Goal: Transaction & Acquisition: Download file/media

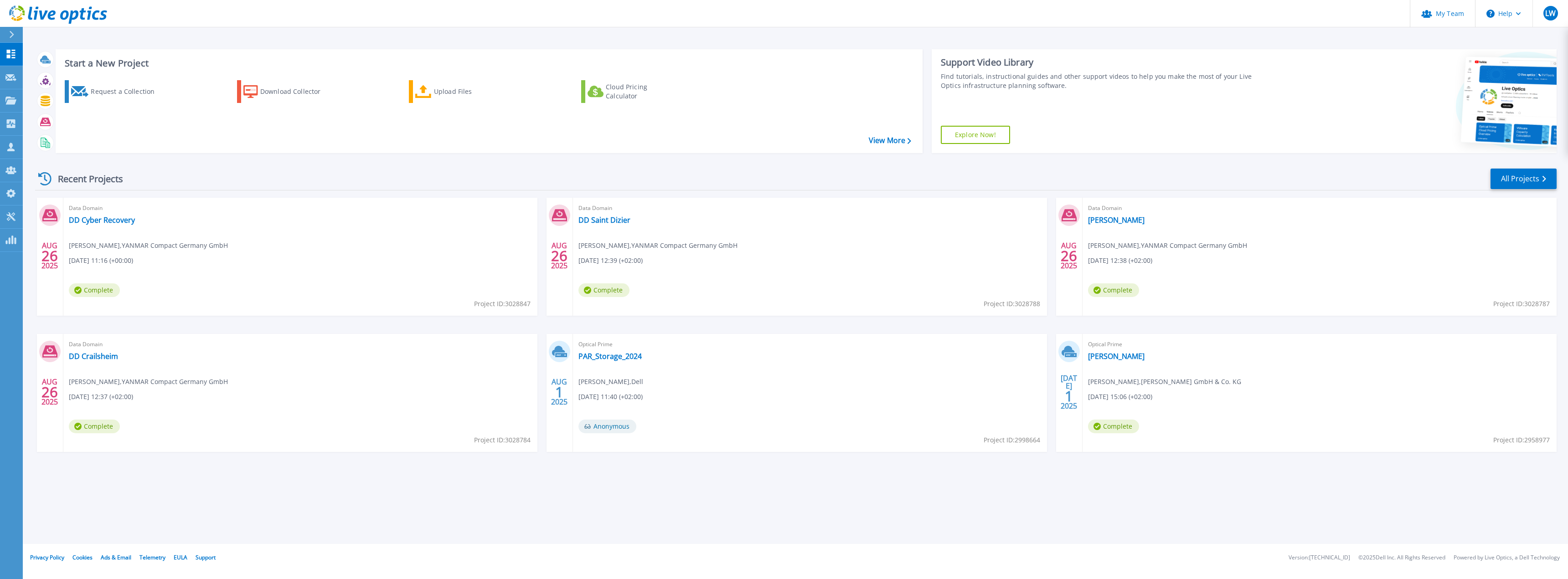
click at [168, 175] on div "Recent Projects All Projects" at bounding box center [796, 178] width 1522 height 22
click at [588, 186] on div "Recent Projects All Projects" at bounding box center [796, 178] width 1522 height 22
click at [307, 173] on div "Recent Projects All Projects" at bounding box center [796, 178] width 1522 height 22
drag, startPoint x: 592, startPoint y: 357, endPoint x: 583, endPoint y: 361, distance: 9.8
click at [592, 357] on link "PAR_Storage_2024" at bounding box center [610, 356] width 64 height 9
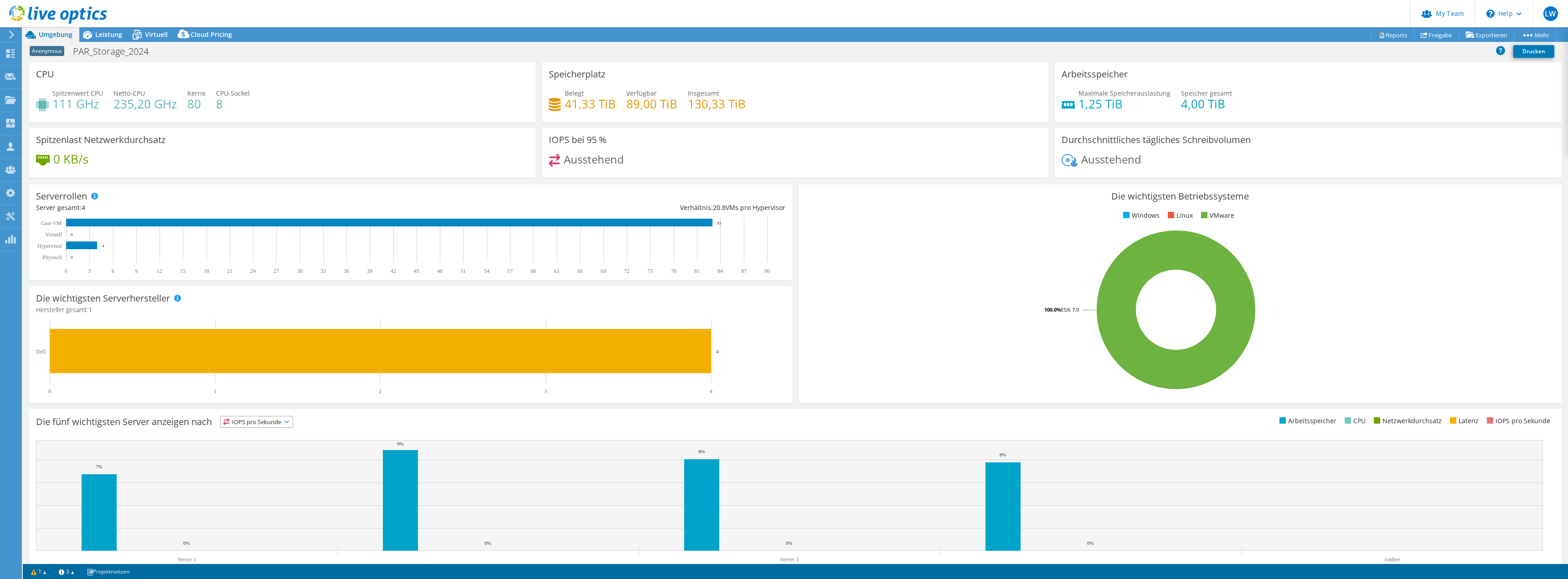
select select "USD"
drag, startPoint x: 75, startPoint y: 53, endPoint x: 293, endPoint y: 62, distance: 218.2
click at [172, 52] on div "Anonymous PAR_Storage_2024 Drucken" at bounding box center [795, 51] width 1546 height 17
click at [411, 46] on div "Anonymous PAR_Storage_2024 Drucken" at bounding box center [795, 51] width 1546 height 17
click at [173, 51] on div "Anonymous PAR_Storage_2024 Drucken" at bounding box center [795, 51] width 1546 height 17
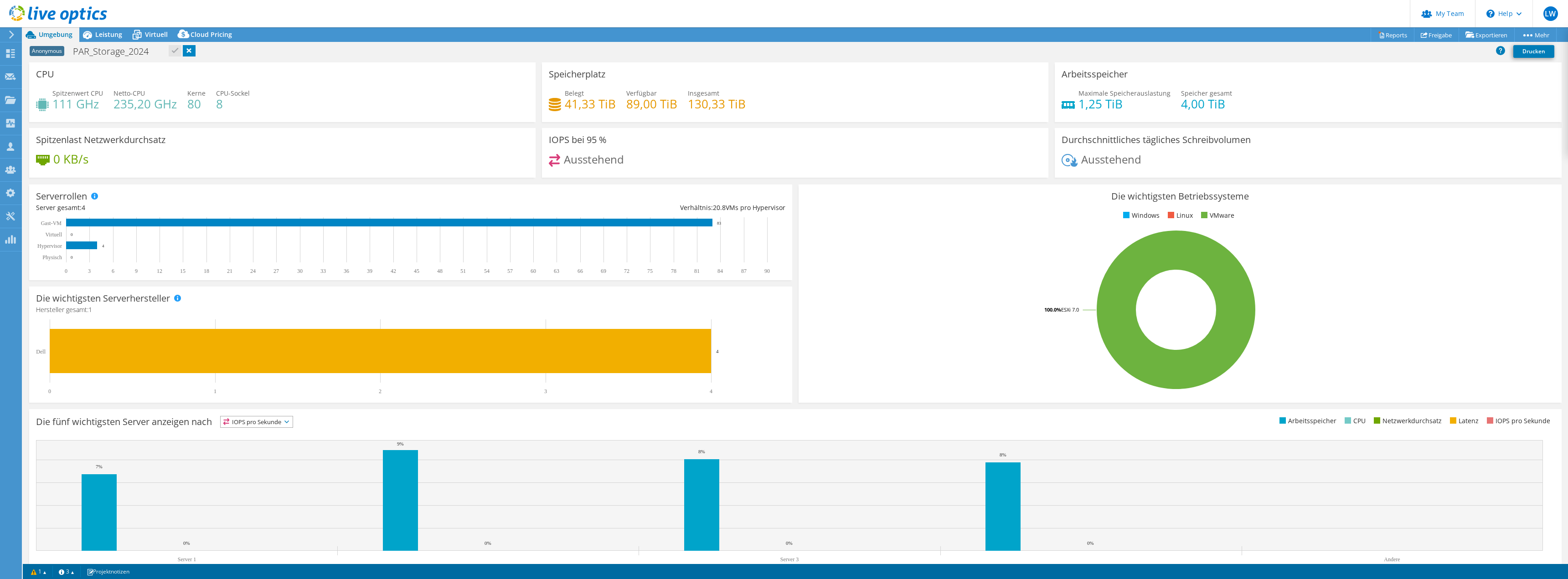
click at [410, 56] on div "Anonymous PAR_Storage_2024 Drucken" at bounding box center [795, 51] width 1546 height 17
click at [96, 34] on span "Leistung" at bounding box center [109, 34] width 27 height 8
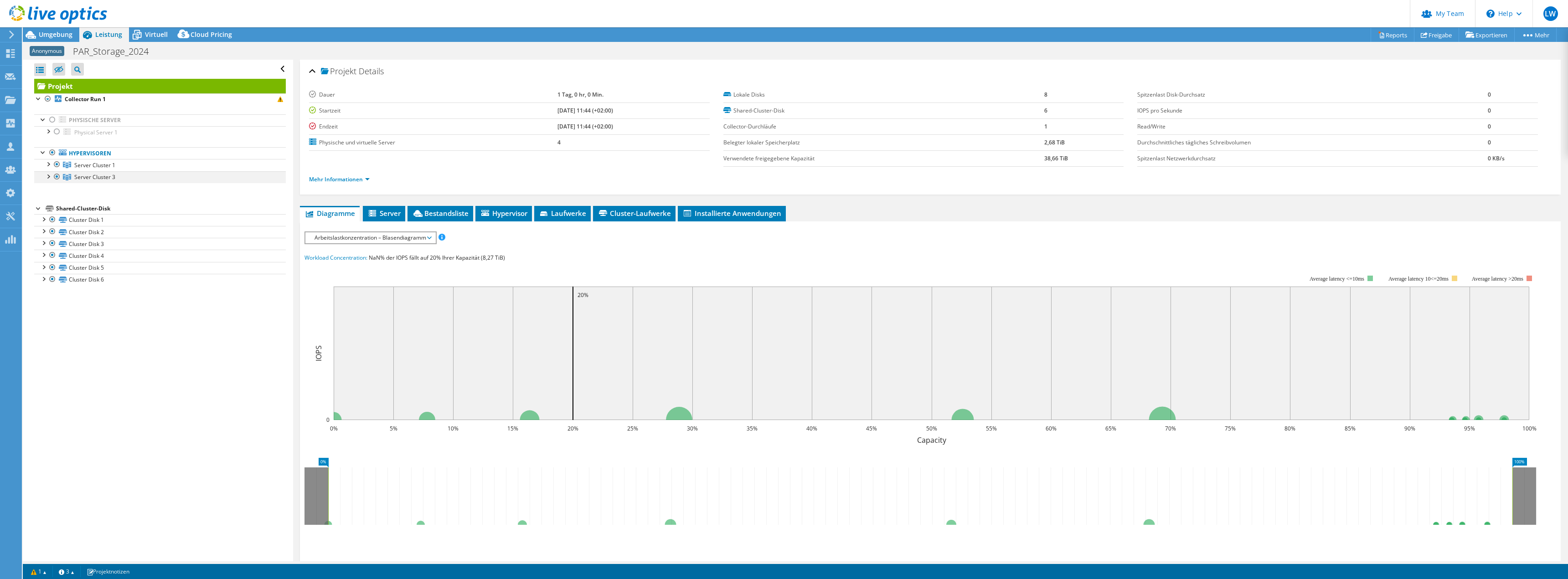
click at [48, 173] on div at bounding box center [48, 176] width 9 height 9
click at [48, 164] on div at bounding box center [48, 164] width 9 height 9
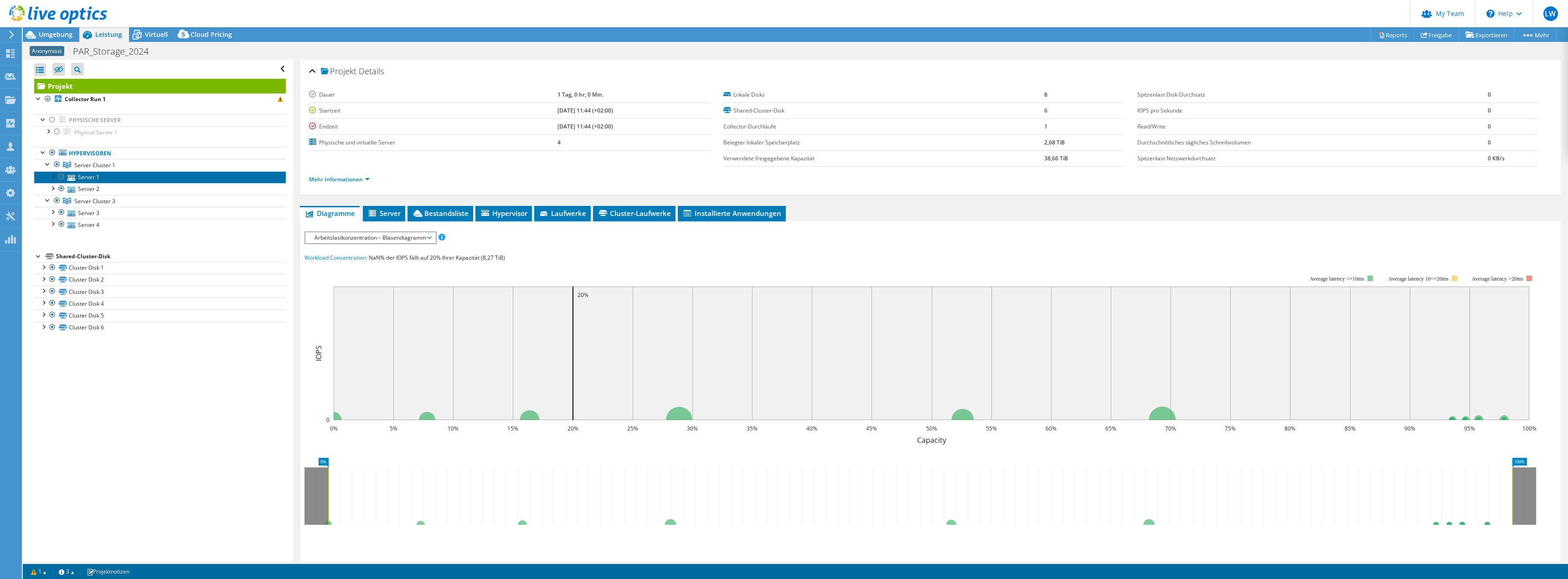
click at [118, 177] on link "Server 1" at bounding box center [160, 177] width 252 height 12
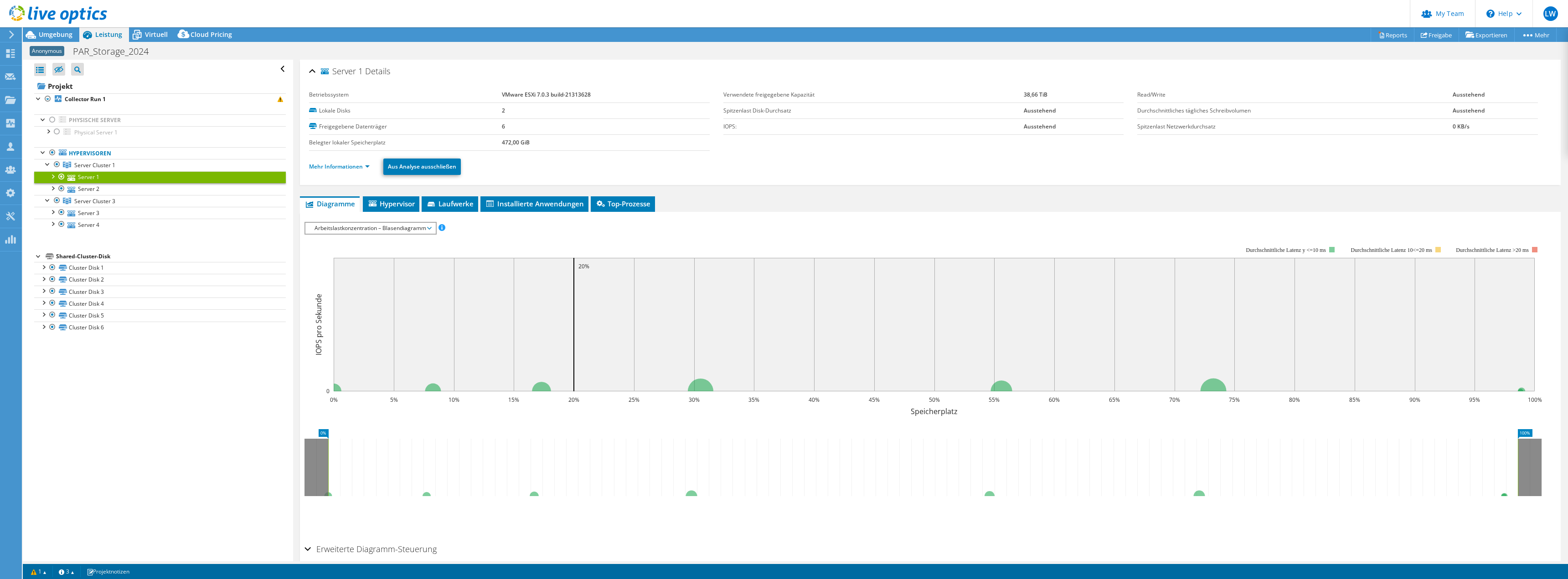
click at [351, 172] on ul "Mehr Informationen Aus Analyse ausschließen" at bounding box center [930, 165] width 1243 height 19
click at [351, 168] on link "Mehr Informationen" at bounding box center [339, 166] width 60 height 8
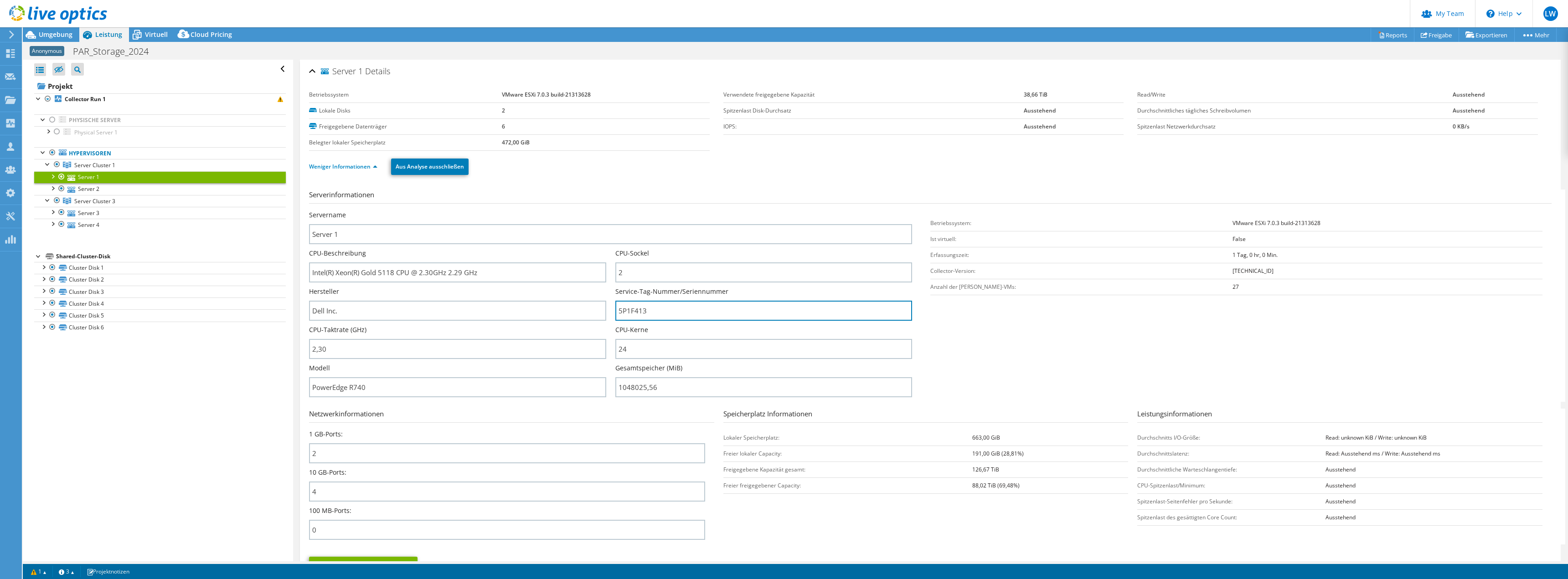
drag, startPoint x: 673, startPoint y: 309, endPoint x: 472, endPoint y: 289, distance: 202.0
click at [472, 211] on div "Servername Server 1 CPU-Beschreibung Intel(R) Xeon(R) Gold 5118 CPU @ 2.30GHz 2…" at bounding box center [615, 211] width 612 height 0
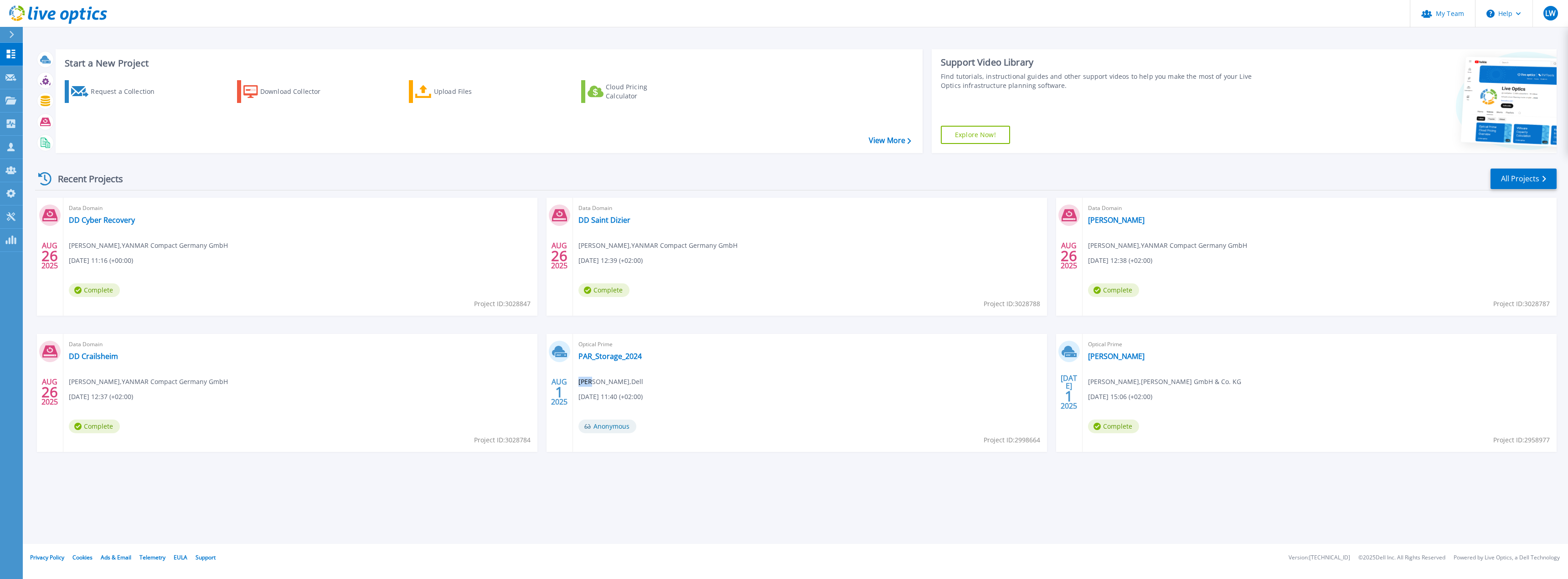
drag, startPoint x: 591, startPoint y: 385, endPoint x: 680, endPoint y: 382, distance: 89.1
click at [660, 377] on div "Optical Prime PAR_Storage_2024 Stefanie Paul , Dell 08.01.2025, 11:40 (+02:00) …" at bounding box center [810, 393] width 474 height 118
click at [368, 319] on div "AUG 26 2025 Data Domain DD Cyber Recovery Tobias Pfingstgraef , YANMAR Compact …" at bounding box center [792, 334] width 1529 height 272
click at [12, 104] on icon at bounding box center [11, 100] width 11 height 8
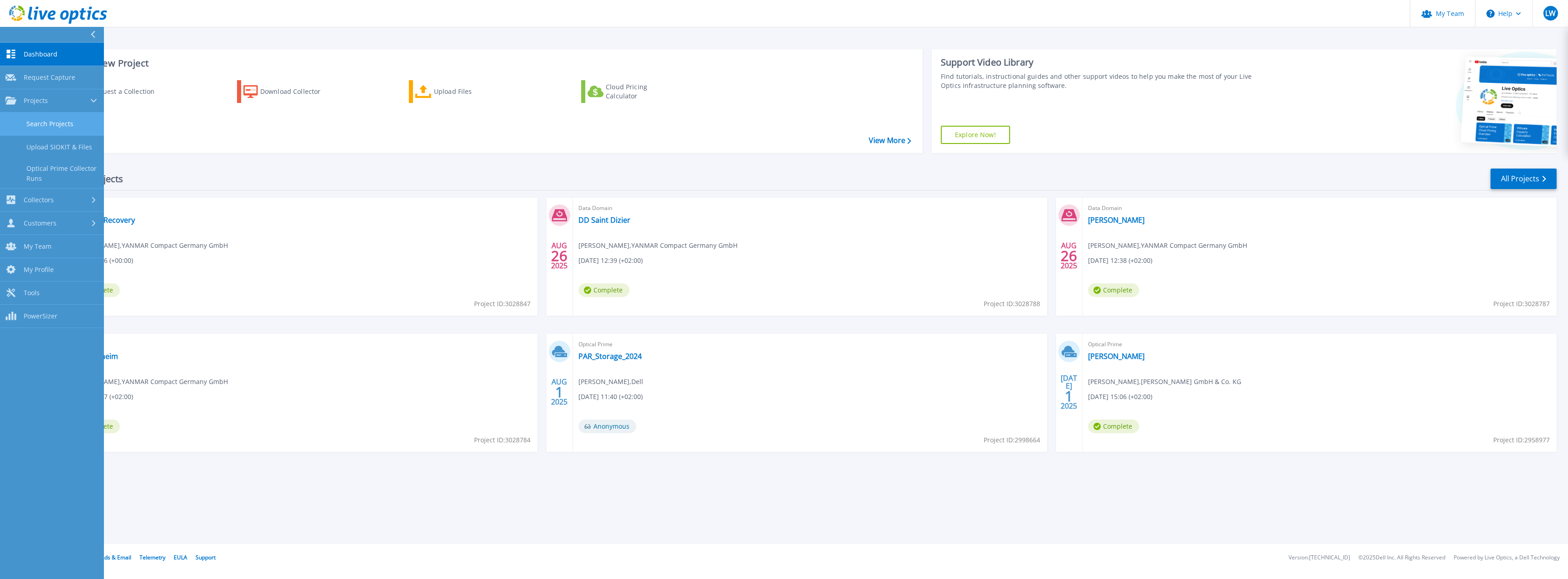
click at [37, 121] on link "Search Projects" at bounding box center [52, 124] width 104 height 23
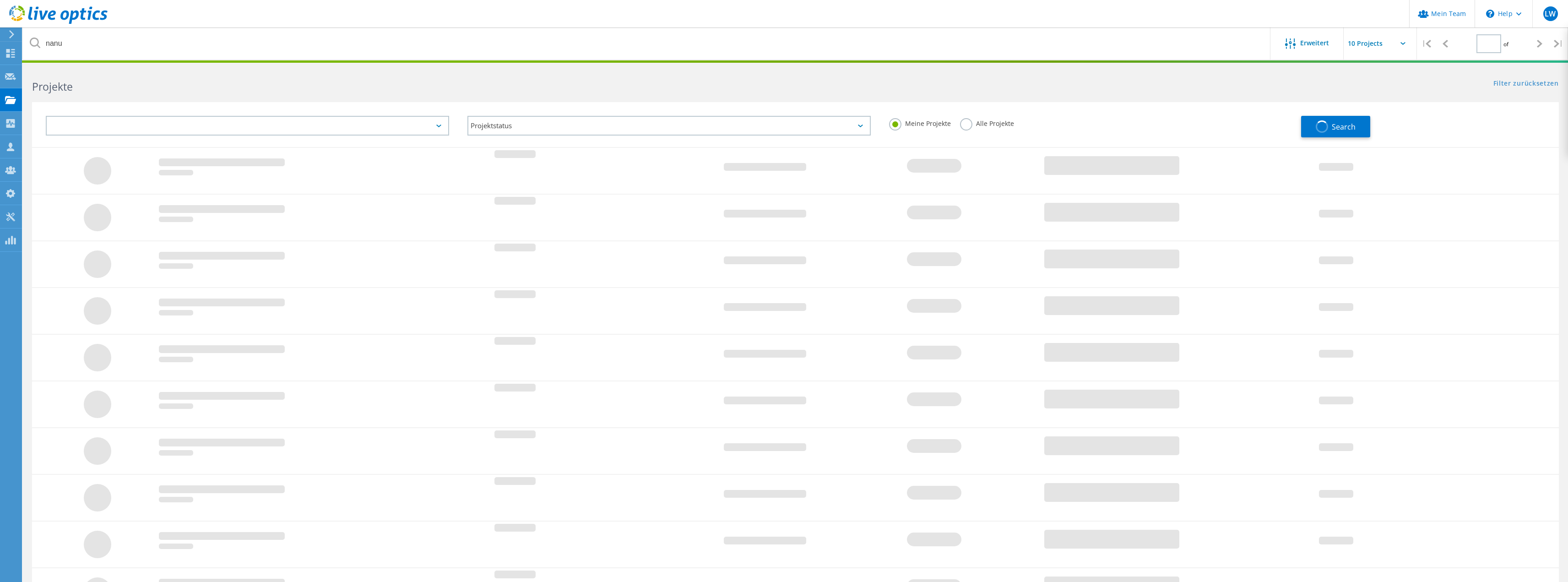
type input "1"
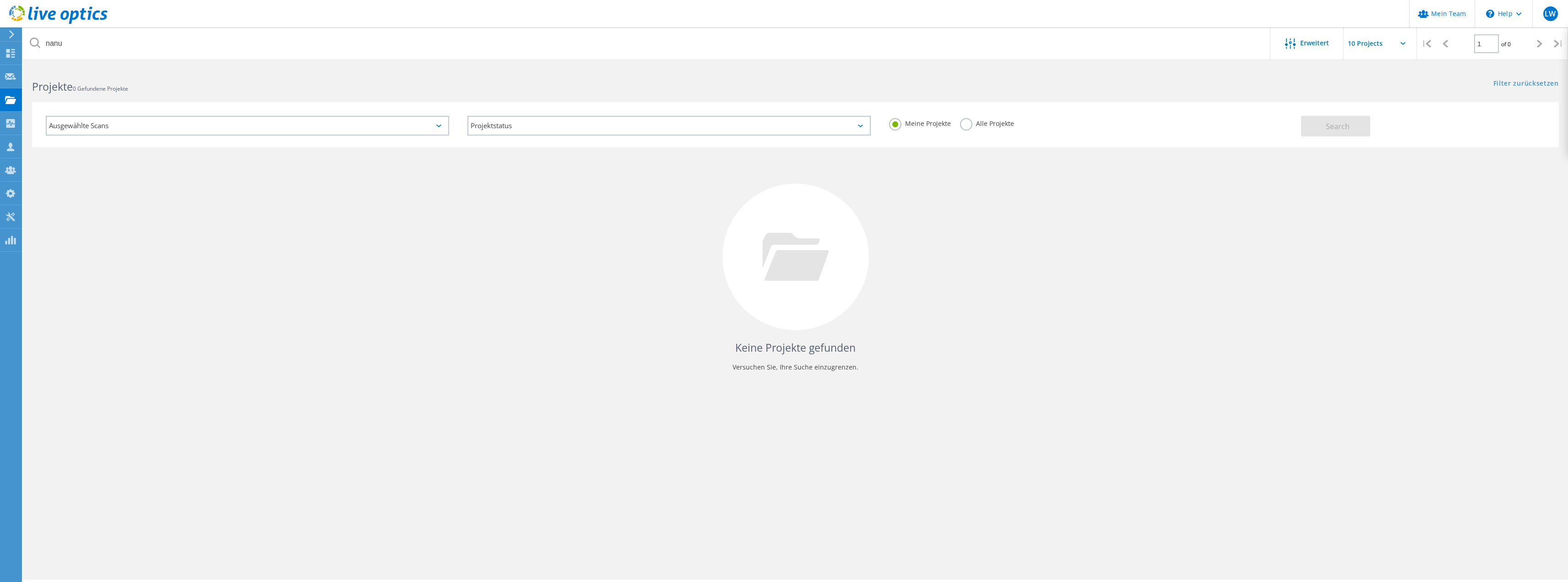
drag, startPoint x: 962, startPoint y: 124, endPoint x: 955, endPoint y: 124, distance: 7.0
click at [964, 124] on label "Alle Projekte" at bounding box center [987, 122] width 54 height 8
click at [0, 0] on input "Alle Projekte" at bounding box center [0, 0] width 0 height 0
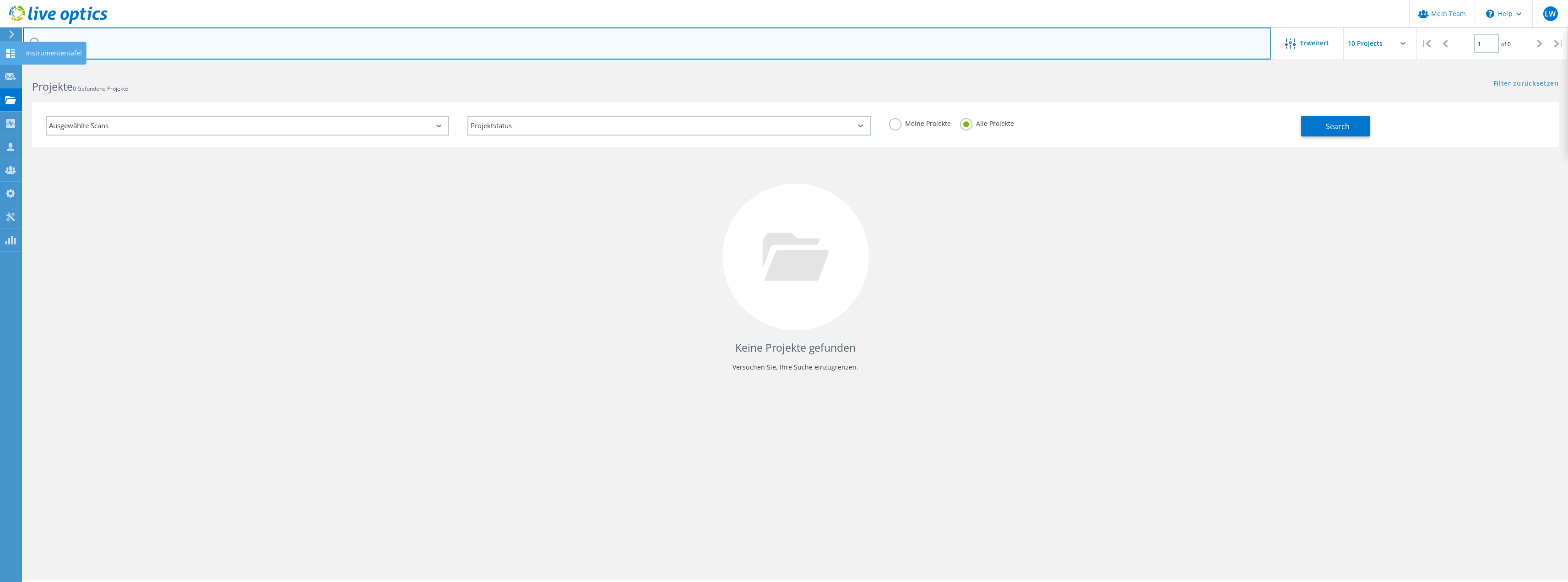
drag, startPoint x: 233, startPoint y: 47, endPoint x: 0, endPoint y: 45, distance: 233.0
click at [0, 66] on div "Mein Team \n Help Explore Helpful Articles Contact Support LW Partner-Teamadmin…" at bounding box center [784, 337] width 1568 height 541
type input "n"
click at [51, 43] on input "annym" at bounding box center [646, 44] width 1248 height 32
type input "anonym"
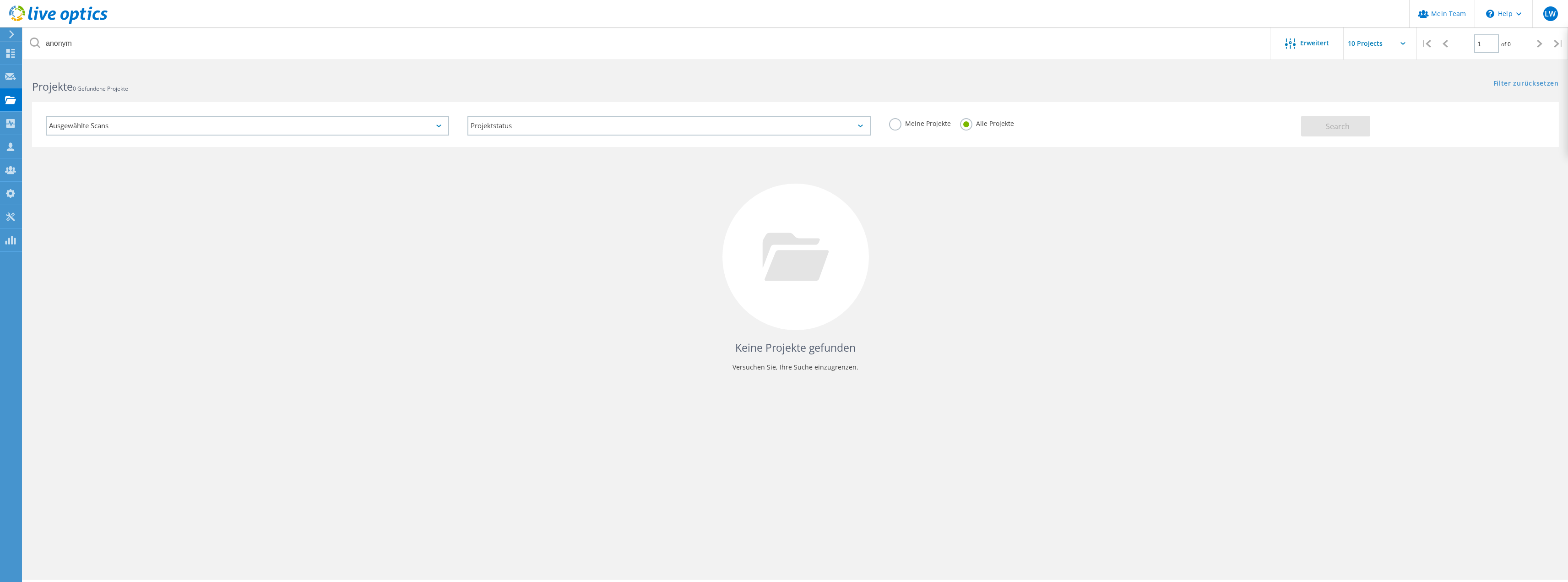
click at [37, 14] on icon at bounding box center [58, 15] width 99 height 19
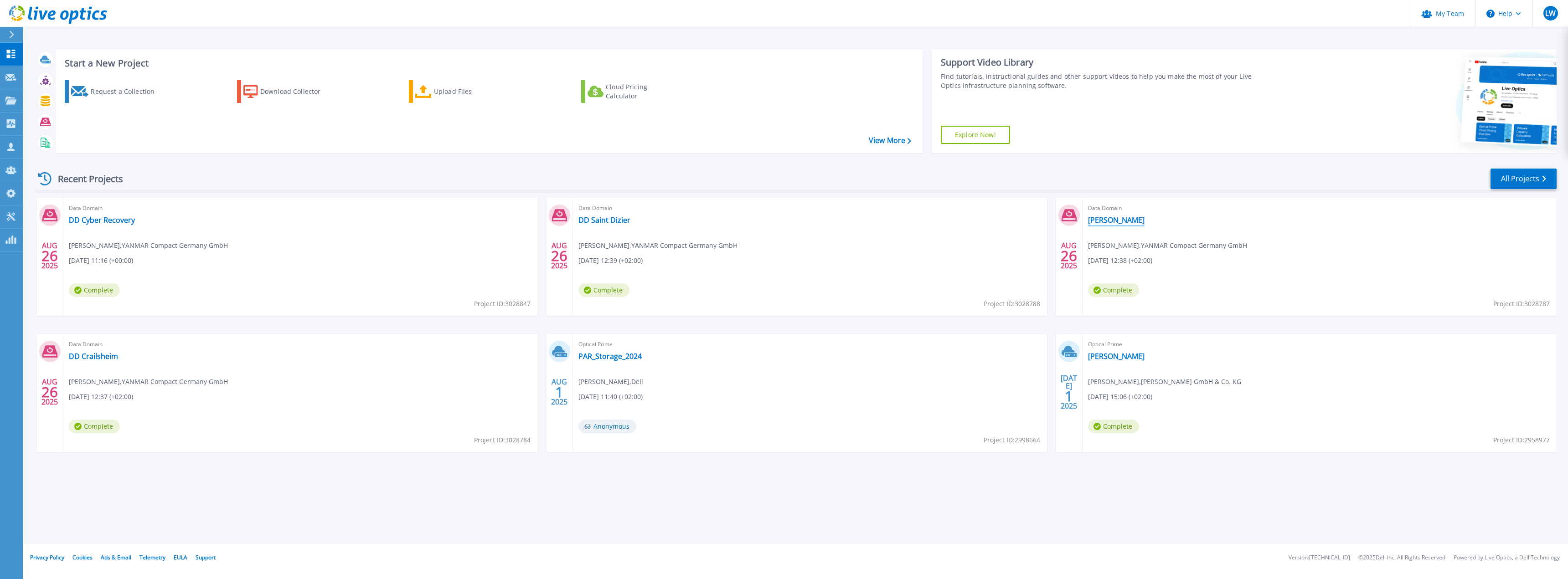
click at [1121, 222] on link "[PERSON_NAME]" at bounding box center [1116, 220] width 57 height 9
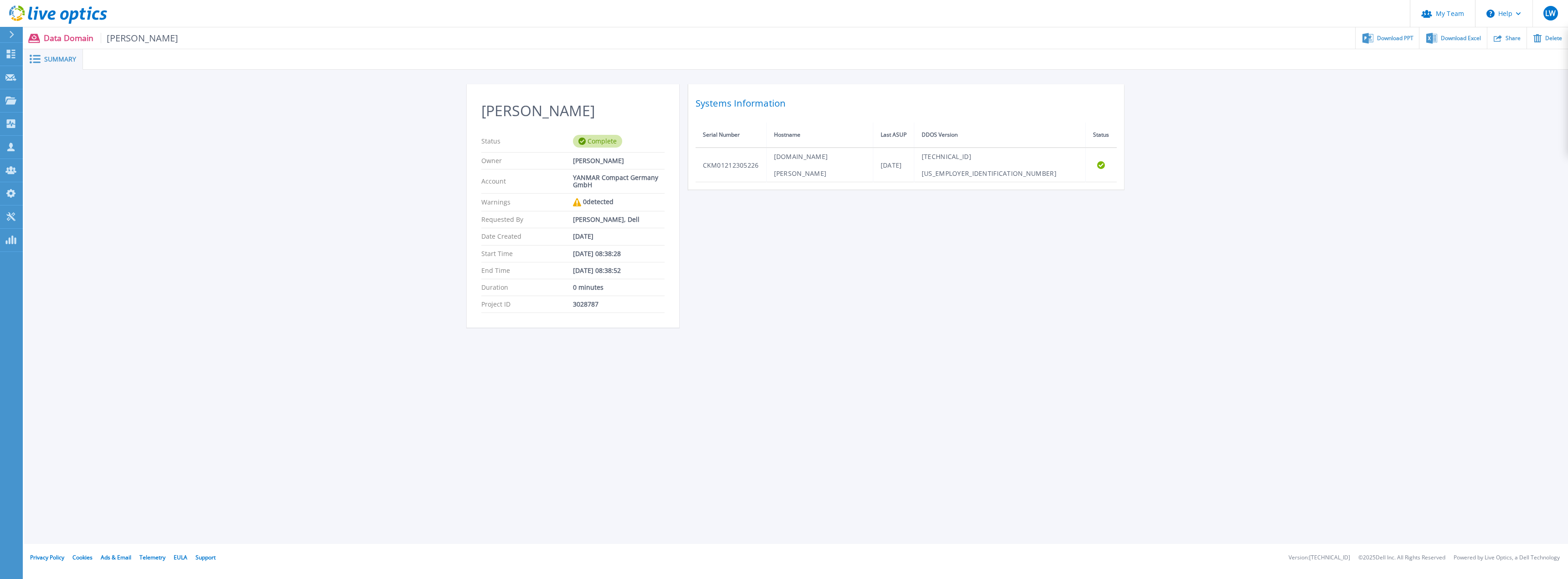
click at [73, 53] on div "Summary" at bounding box center [54, 60] width 59 height 21
click at [136, 25] on header "My Team Help LW Partner-Teamadministrator [PERSON_NAME] [PERSON_NAME][EMAIL_ADD…" at bounding box center [784, 13] width 1568 height 28
click at [117, 43] on span "[PERSON_NAME]" at bounding box center [139, 38] width 78 height 10
click at [78, 40] on p "Data Domain DD Rothenburg" at bounding box center [111, 38] width 135 height 10
click at [245, 227] on div "DD Rothenburg Status Complete Owner Tobias Pfingstgraef Account YANMAR Compact …" at bounding box center [797, 211] width 1544 height 282
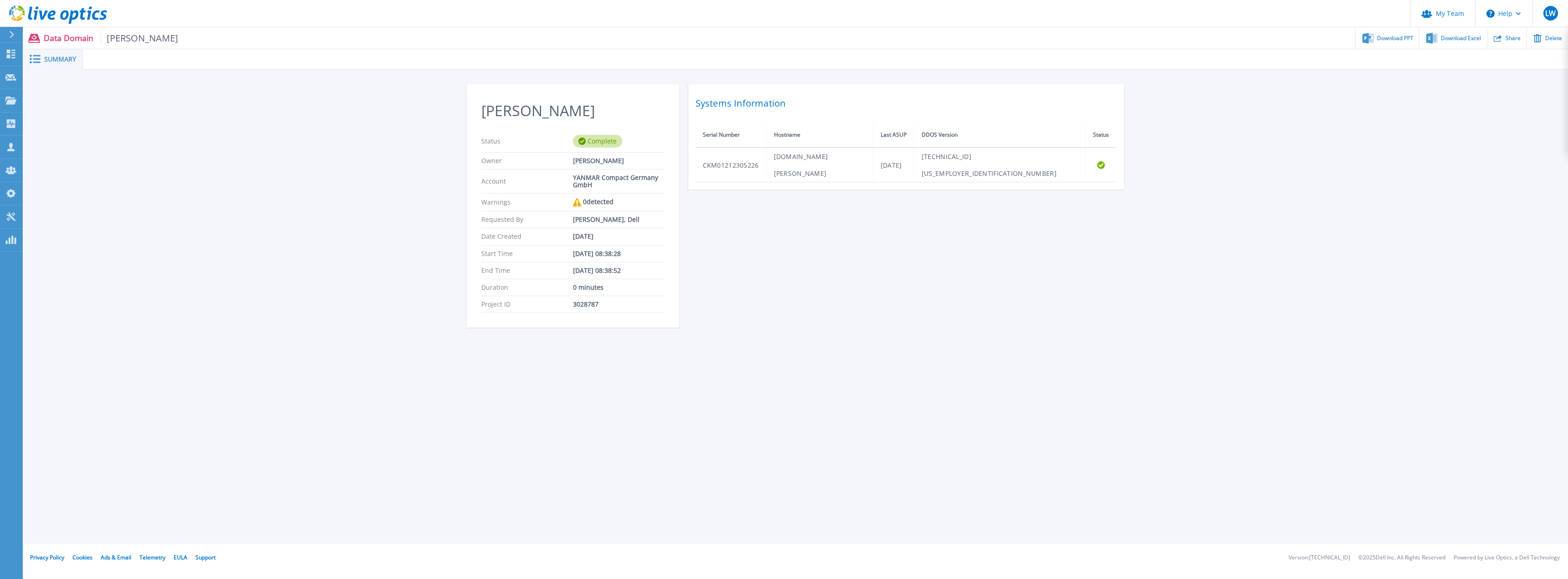
click at [791, 214] on div "DD Rothenburg Status Complete Owner Tobias Pfingstgraef Account YANMAR Compact …" at bounding box center [797, 211] width 659 height 254
click at [1280, 207] on div "DD Rothenburg Status Complete Owner Tobias Pfingstgraef Account YANMAR Compact …" at bounding box center [797, 211] width 1544 height 282
click at [518, 105] on h2 "DD Rothenburg" at bounding box center [572, 111] width 183 height 17
drag, startPoint x: 519, startPoint y: 107, endPoint x: 513, endPoint y: 110, distance: 6.7
click at [513, 110] on h2 "[PERSON_NAME]" at bounding box center [572, 111] width 183 height 17
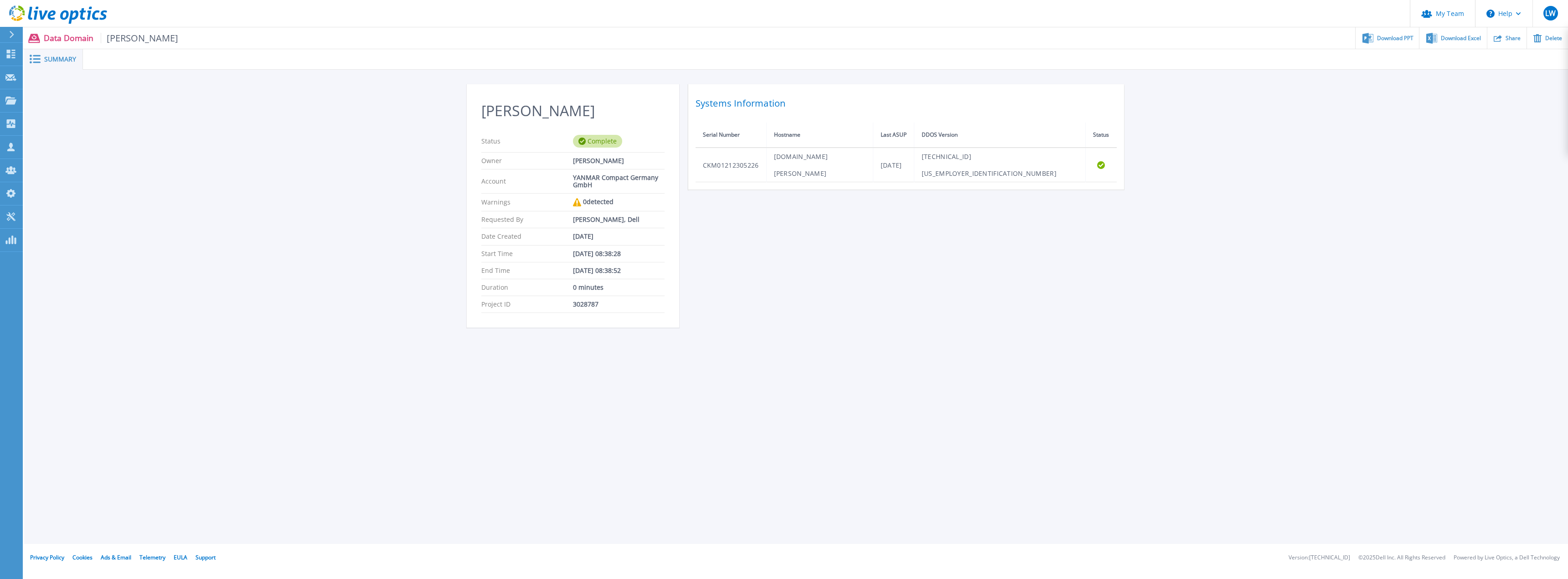
click at [136, 36] on span "[PERSON_NAME]" at bounding box center [139, 38] width 78 height 10
click at [125, 43] on span "[PERSON_NAME]" at bounding box center [139, 38] width 78 height 10
drag, startPoint x: 125, startPoint y: 43, endPoint x: 117, endPoint y: 41, distance: 8.2
click at [125, 43] on span "[PERSON_NAME]" at bounding box center [139, 38] width 78 height 10
click at [116, 39] on span "[PERSON_NAME]" at bounding box center [139, 38] width 78 height 10
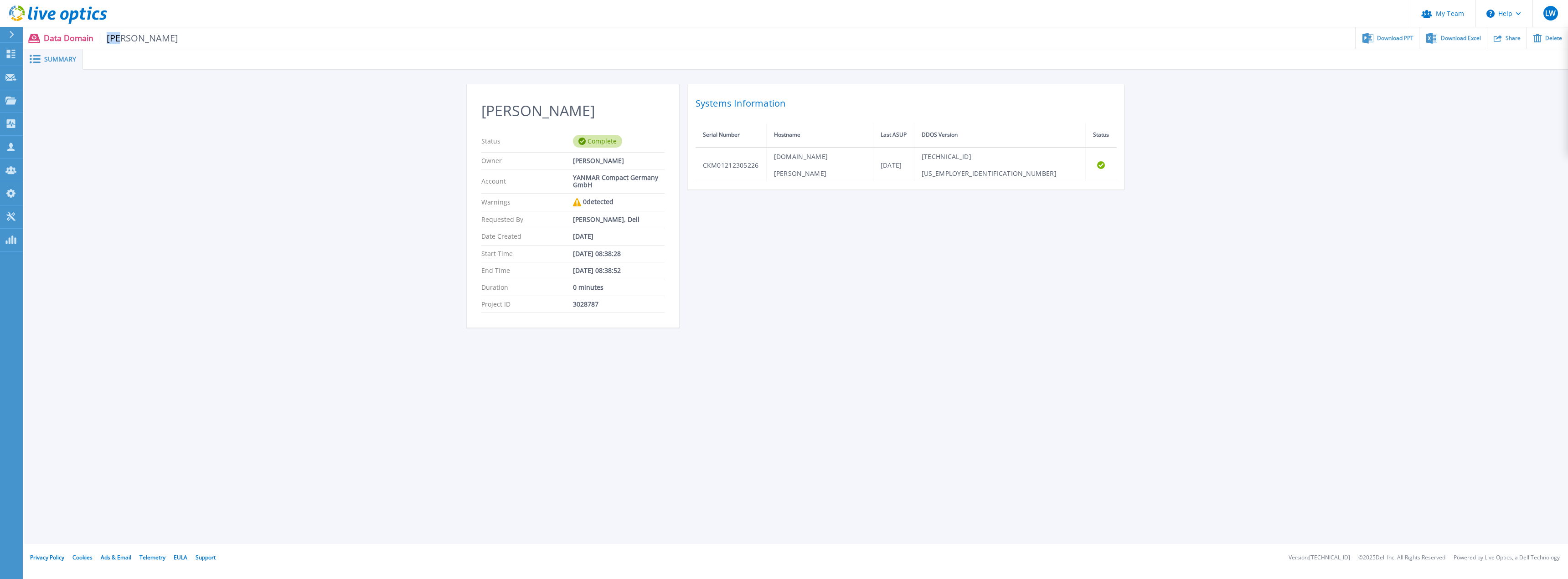
click at [116, 39] on span "[PERSON_NAME]" at bounding box center [139, 38] width 78 height 10
click at [73, 57] on span "Summary" at bounding box center [60, 59] width 32 height 6
click at [62, 61] on span "Summary" at bounding box center [60, 59] width 32 height 6
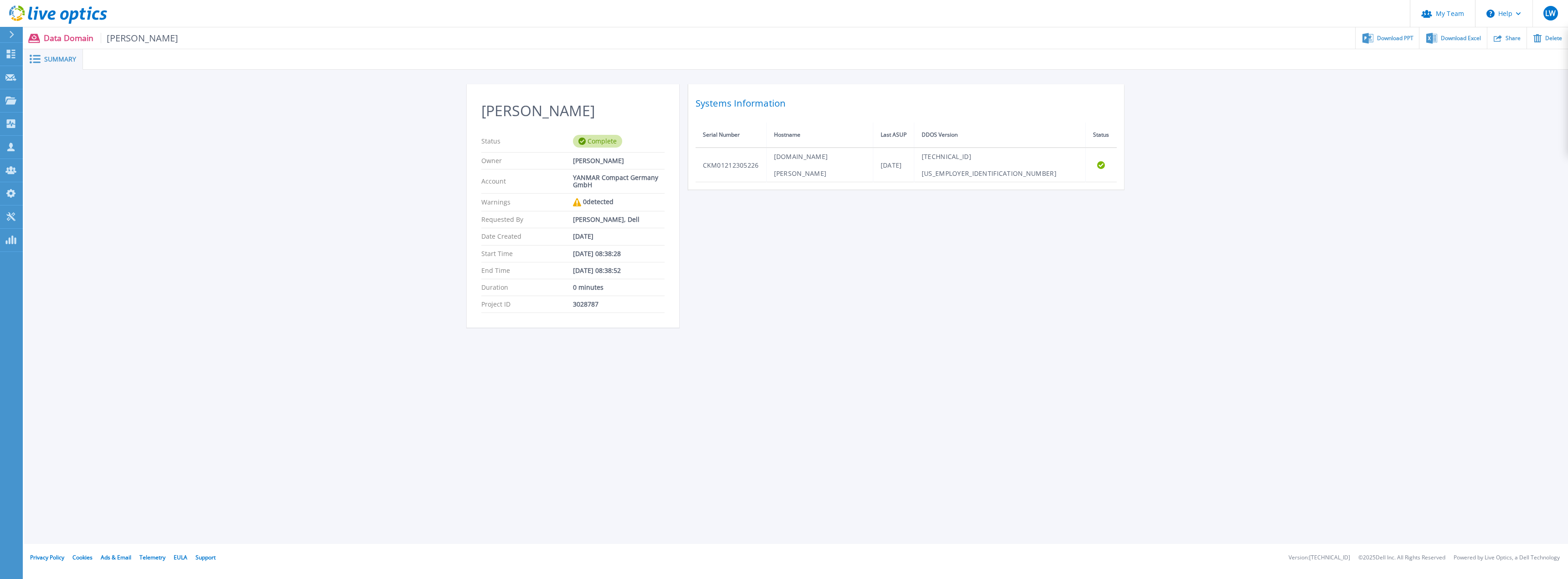
click at [1384, 265] on div "DD Rothenburg Status Complete Owner Tobias Pfingstgraef Account YANMAR Compact …" at bounding box center [797, 211] width 1544 height 282
click at [34, 15] on icon at bounding box center [58, 15] width 98 height 19
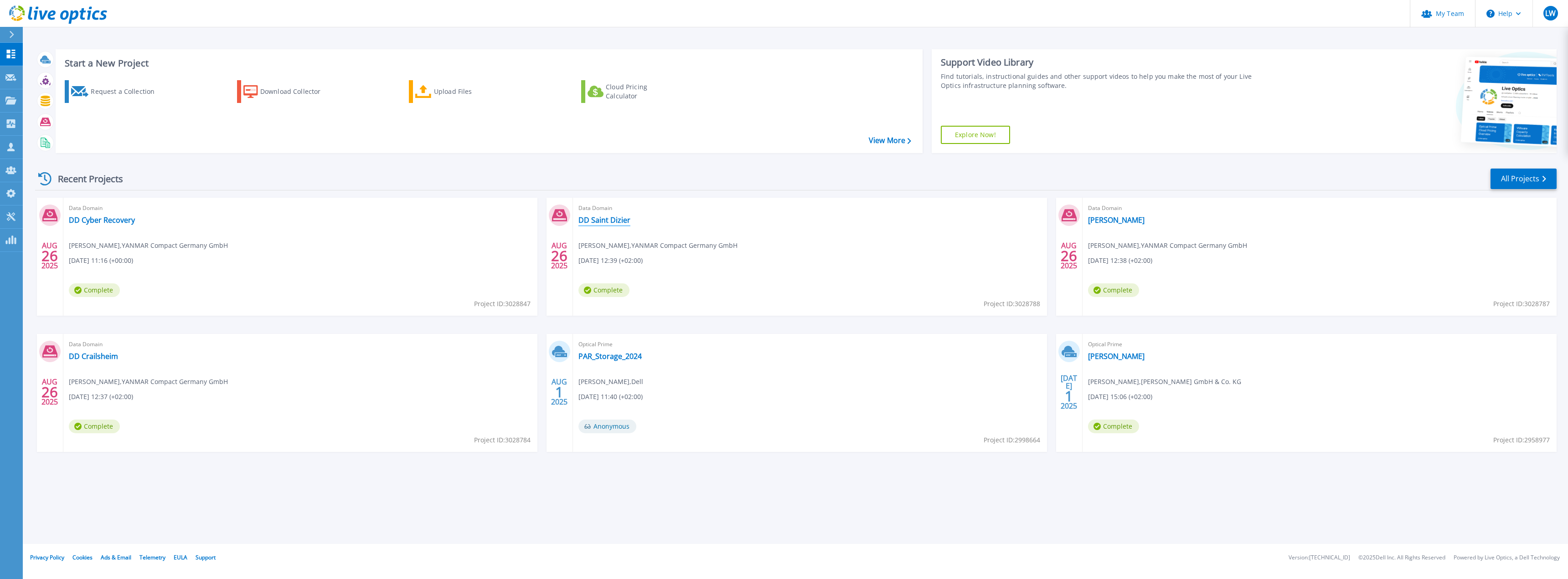
click at [607, 224] on link "DD Saint Dizier" at bounding box center [604, 220] width 52 height 9
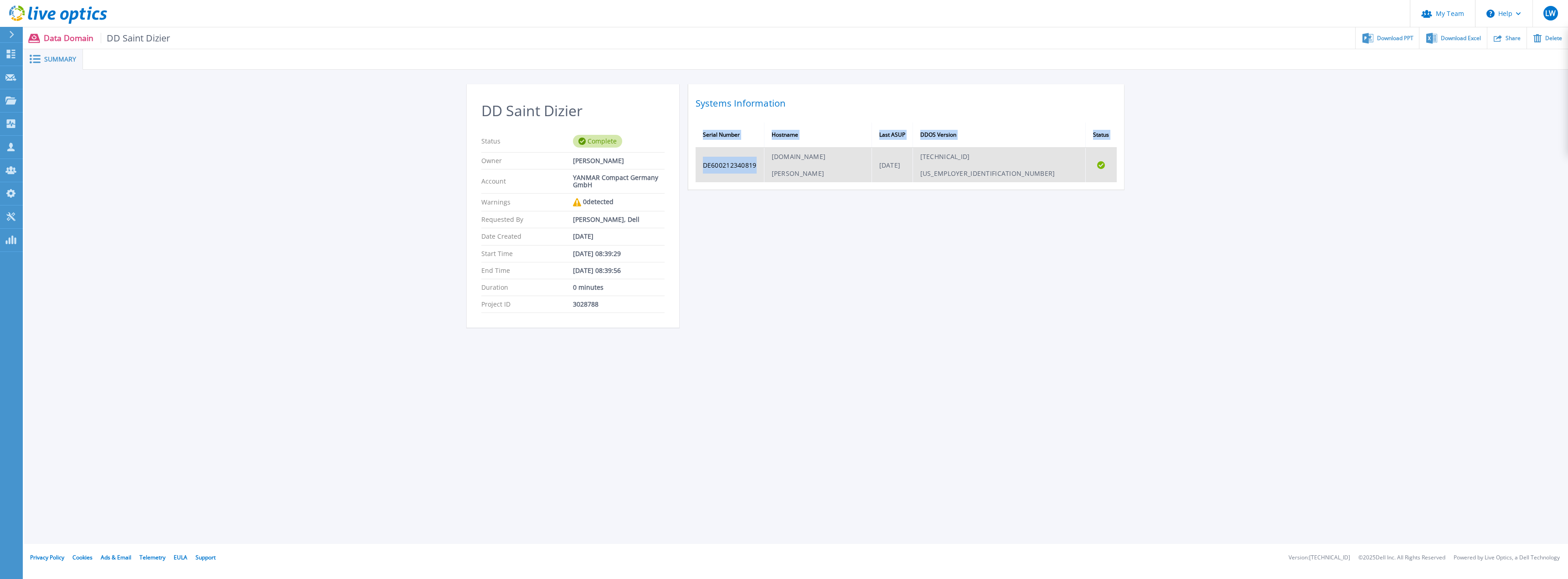
drag, startPoint x: 757, startPoint y: 151, endPoint x: 1116, endPoint y: 151, distance: 359.0
click at [1116, 151] on tr "DE600212340819 [DOMAIN_NAME][PERSON_NAME] [DATE] [TECHNICAL_ID][US_EMPLOYER_IDE…" at bounding box center [906, 165] width 421 height 35
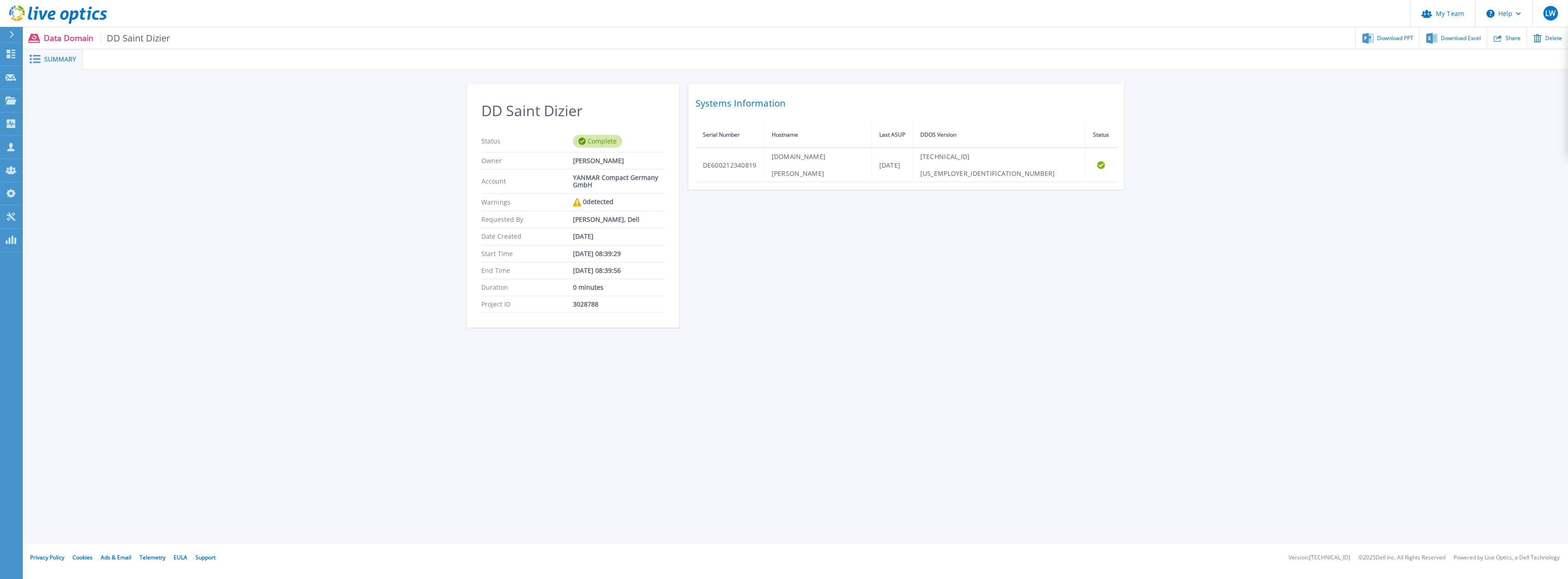
click at [748, 225] on div "DD Saint Dizier Status Complete Owner Tobias Pfingstgraef Account YANMAR Compac…" at bounding box center [797, 211] width 659 height 254
click at [1185, 243] on div "DD Saint Dizier Status Complete Owner Tobias Pfingstgraef Account YANMAR Compac…" at bounding box center [797, 211] width 1544 height 282
click at [1446, 39] on span "Download Excel" at bounding box center [1461, 38] width 40 height 6
click at [43, 19] on icon at bounding box center [43, 15] width 8 height 9
